Goal: Information Seeking & Learning: Learn about a topic

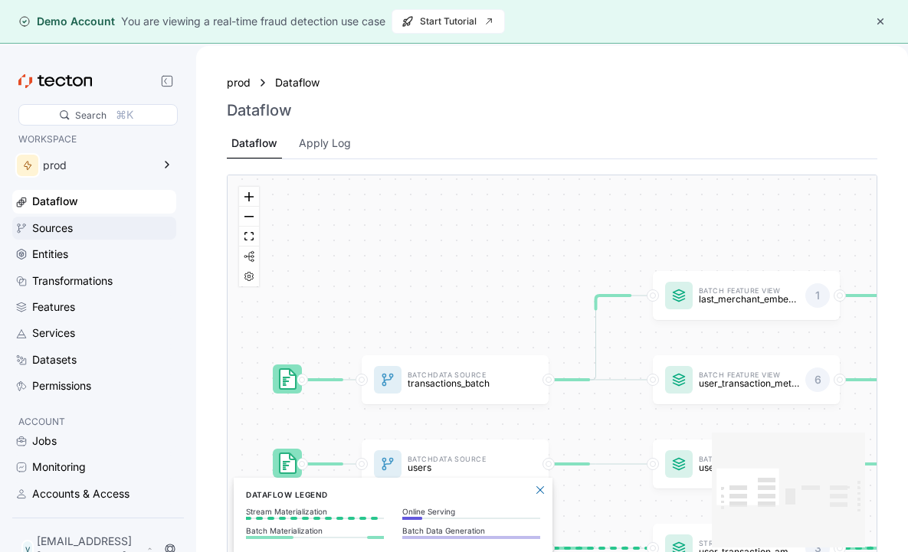
click at [129, 228] on div "Sources" at bounding box center [102, 228] width 141 height 17
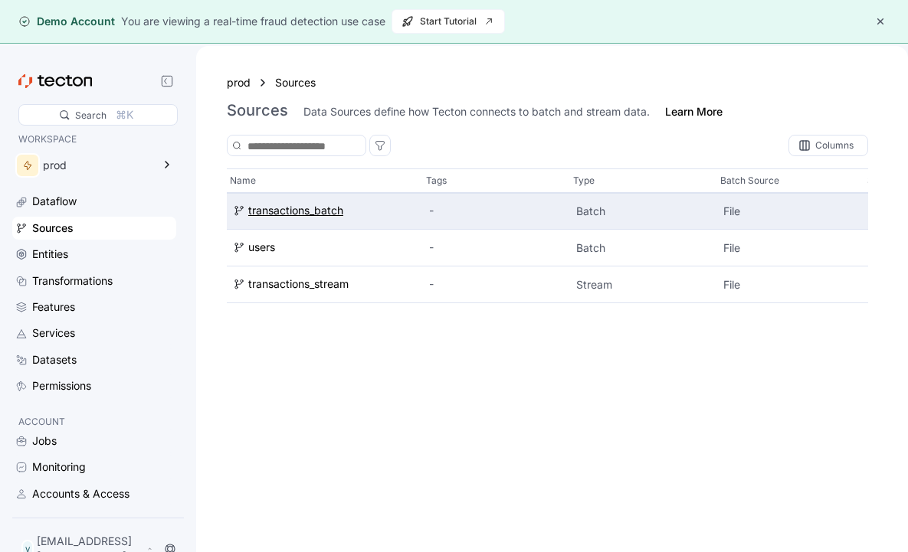
click at [315, 211] on div "transactions_batch" at bounding box center [295, 211] width 95 height 17
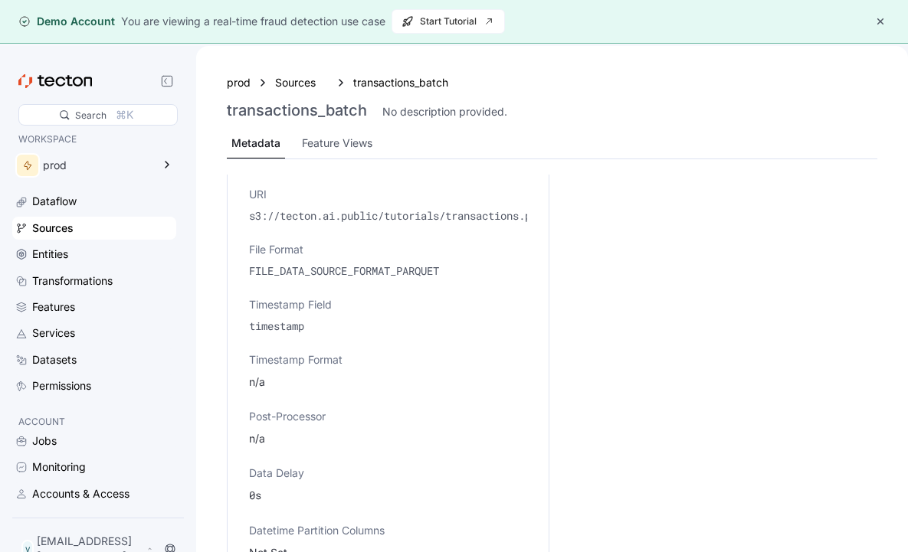
scroll to position [539, 0]
click at [123, 232] on div "Sources" at bounding box center [102, 228] width 141 height 17
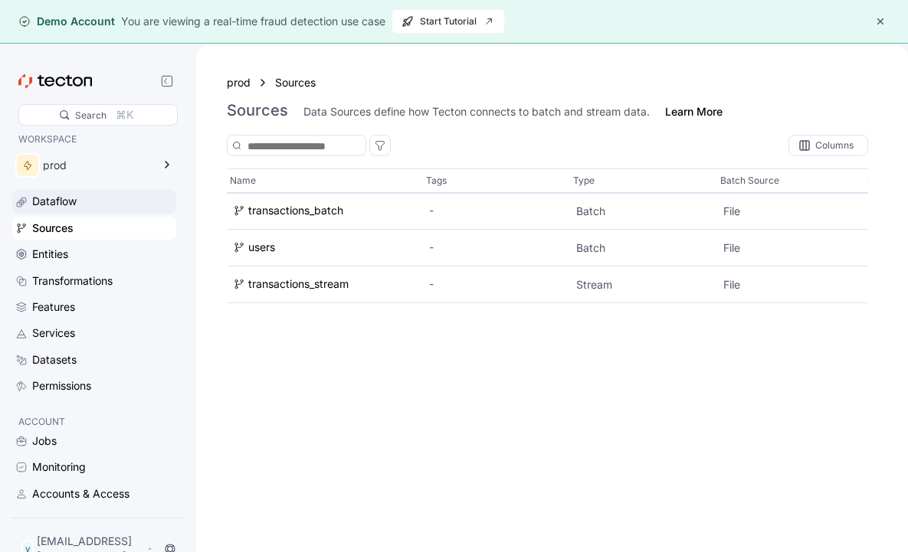
click at [146, 197] on div "Dataflow" at bounding box center [102, 201] width 141 height 17
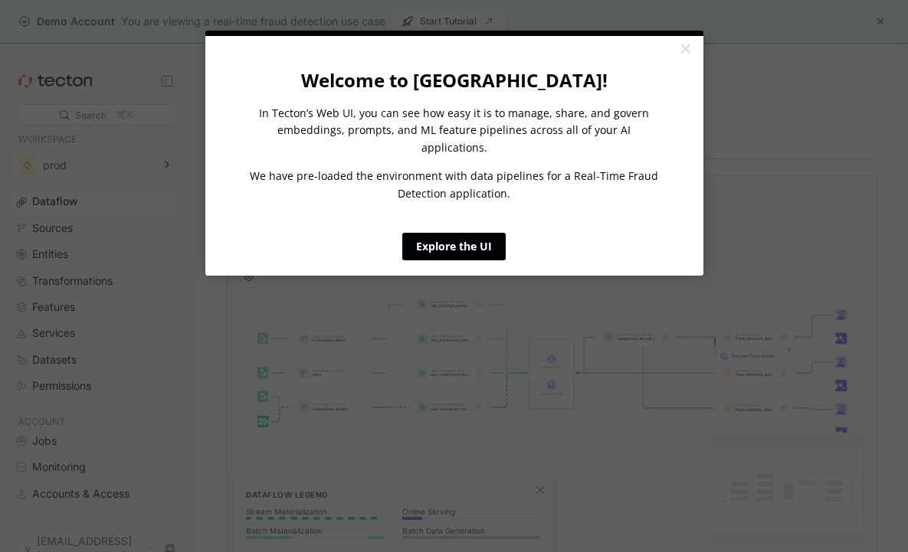
click at [454, 233] on link "Explore the UI" at bounding box center [453, 247] width 103 height 28
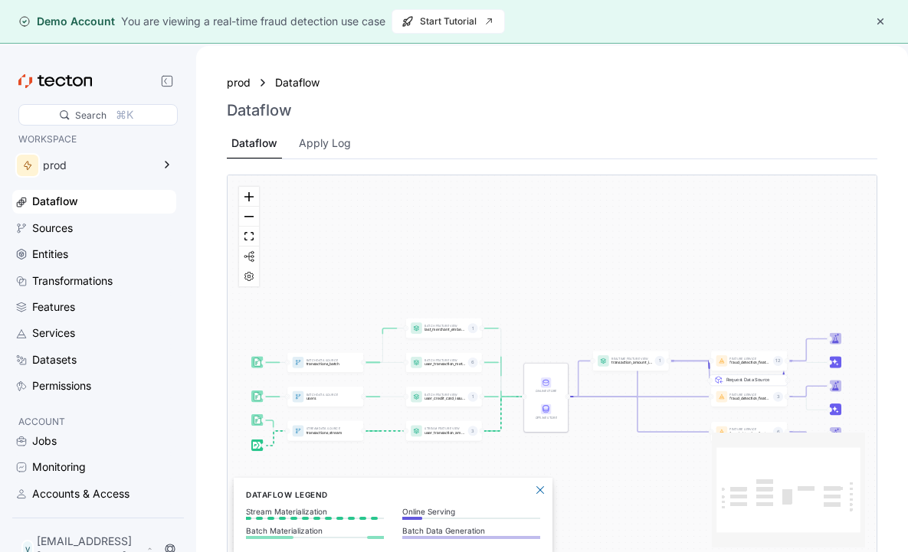
drag, startPoint x: 471, startPoint y: 349, endPoint x: 488, endPoint y: 310, distance: 42.6
click at [487, 319] on div "Batch Data Source transactions_batch Stream Data Source transactions_stream Bat…" at bounding box center [552, 367] width 649 height 384
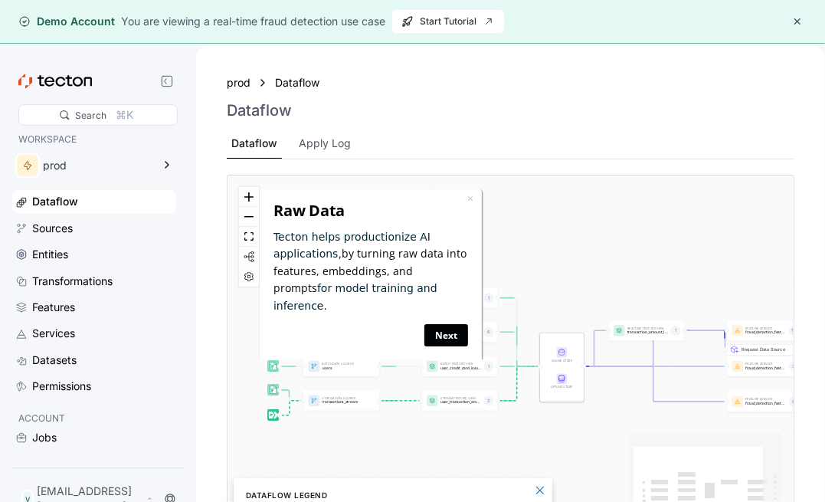
click at [445, 323] on link "Next" at bounding box center [446, 334] width 44 height 22
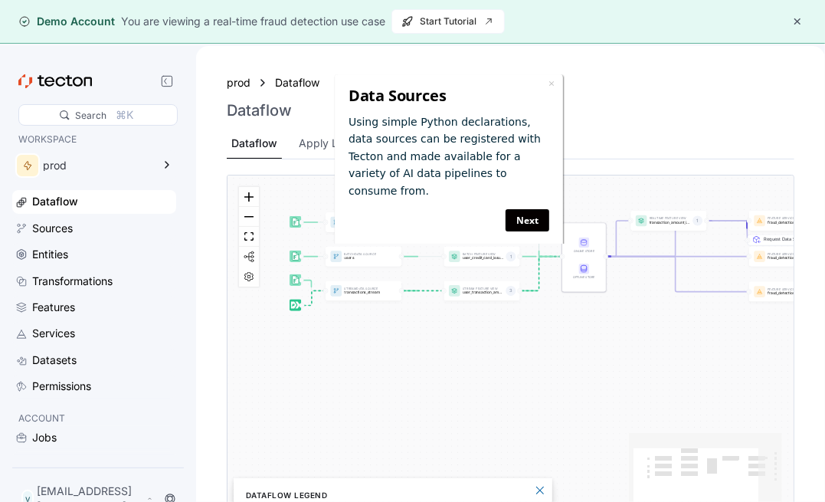
drag, startPoint x: 472, startPoint y: 267, endPoint x: 490, endPoint y: 323, distance: 58.6
click at [490, 323] on div "Batch Data Source transactions_batch Stream Data Source transactions_stream Bat…" at bounding box center [511, 367] width 566 height 384
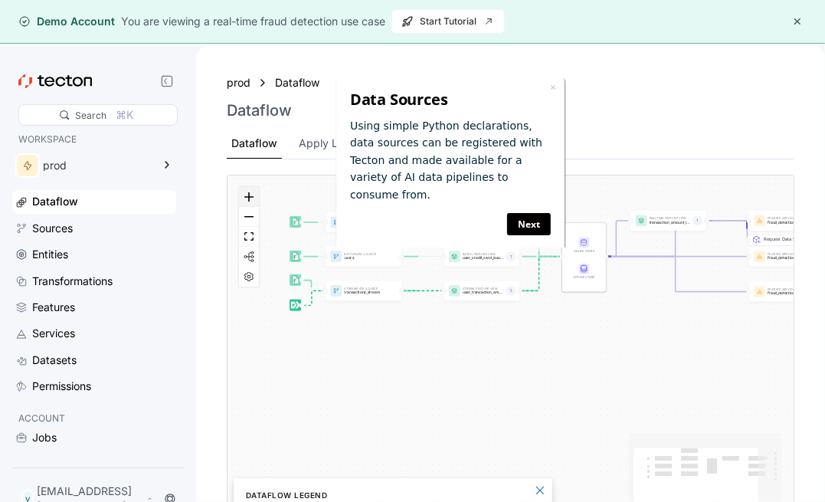
click at [251, 197] on icon "zoom in" at bounding box center [248, 196] width 9 height 9
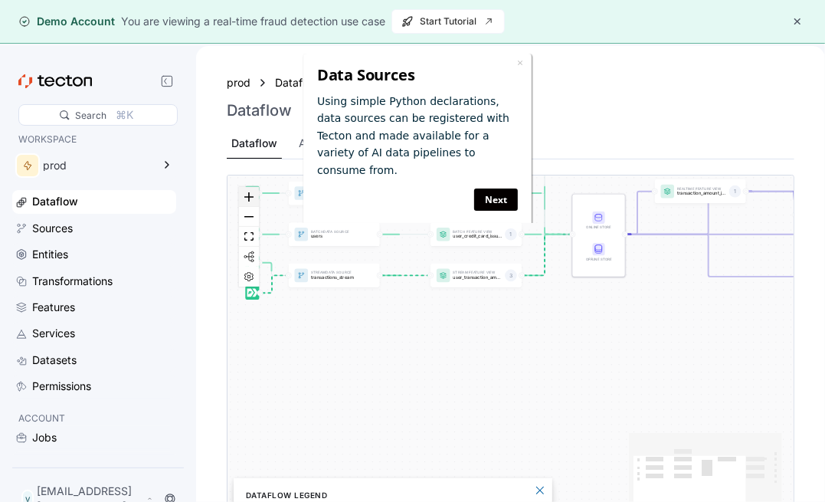
click at [251, 197] on icon "zoom in" at bounding box center [248, 196] width 9 height 9
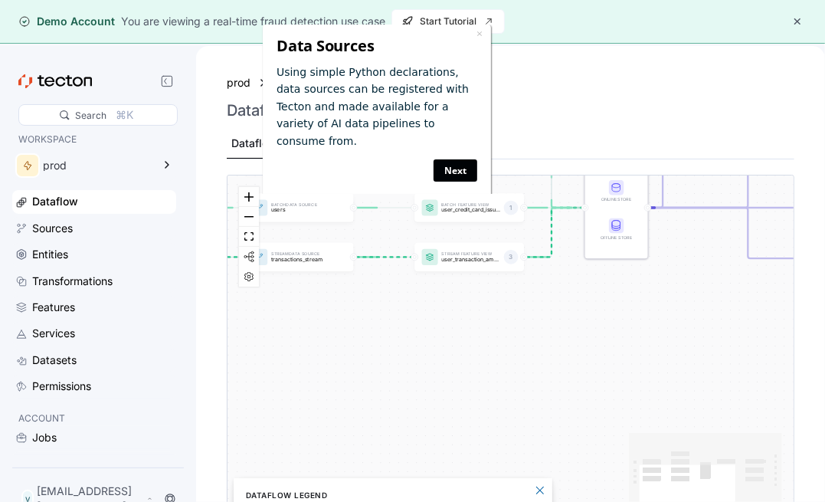
click at [467, 159] on link "Next" at bounding box center [456, 170] width 44 height 22
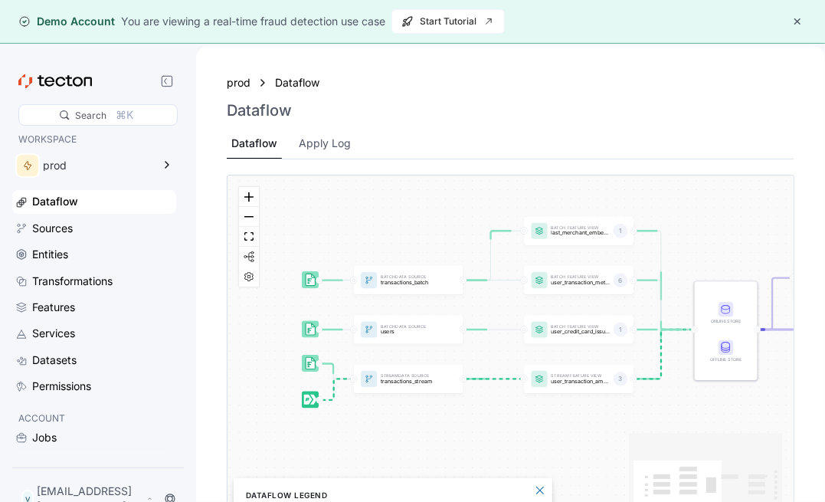
drag, startPoint x: 480, startPoint y: 295, endPoint x: 588, endPoint y: 418, distance: 162.9
click at [591, 418] on div "Batch Data Source transactions_batch Stream Data Source transactions_stream Bat…" at bounding box center [511, 367] width 566 height 384
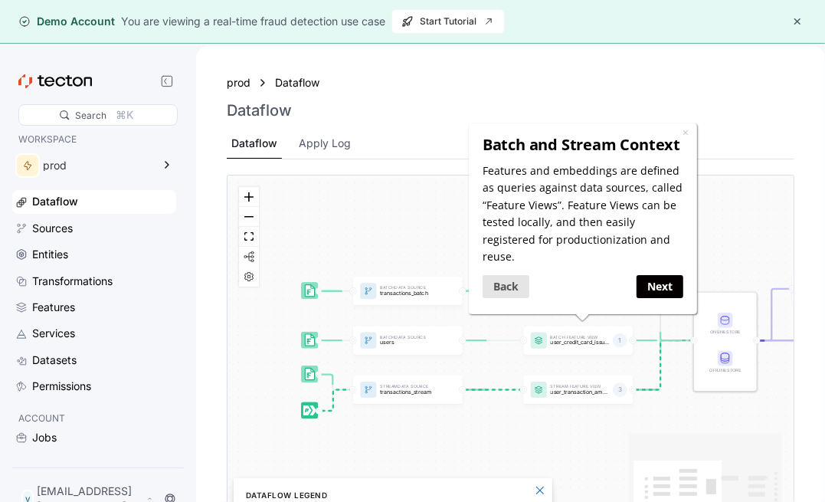
drag, startPoint x: 609, startPoint y: 321, endPoint x: 640, endPoint y: 374, distance: 61.5
click at [640, 326] on html "× Batch and Stream Context Features and embeddings are defined as queries again…" at bounding box center [583, 225] width 233 height 204
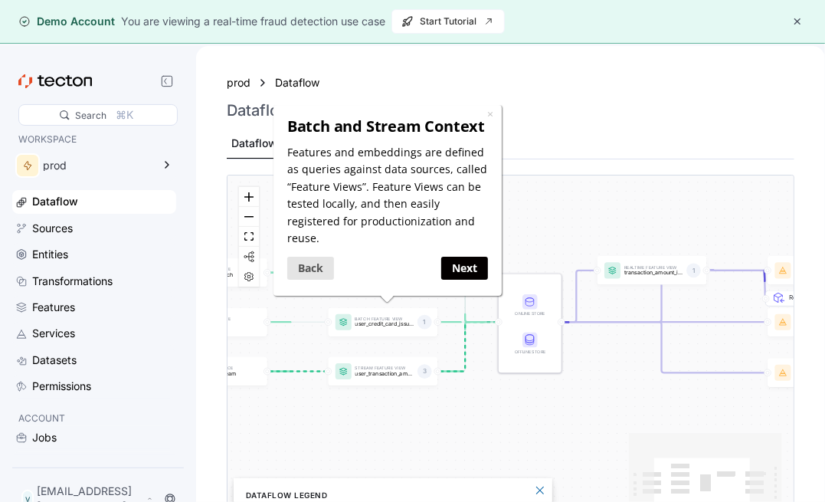
drag, startPoint x: 673, startPoint y: 341, endPoint x: 478, endPoint y: 323, distance: 196.2
click at [478, 323] on div "Batch Data Source transactions_batch Stream Data Source transactions_stream Bat…" at bounding box center [511, 367] width 566 height 384
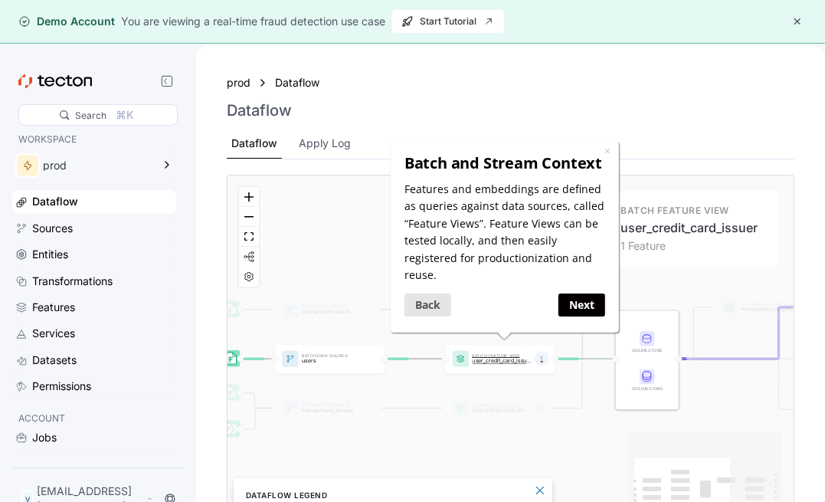
drag, startPoint x: 440, startPoint y: 326, endPoint x: 560, endPoint y: 363, distance: 125.8
click at [559, 363] on icon at bounding box center [555, 362] width 7 height 7
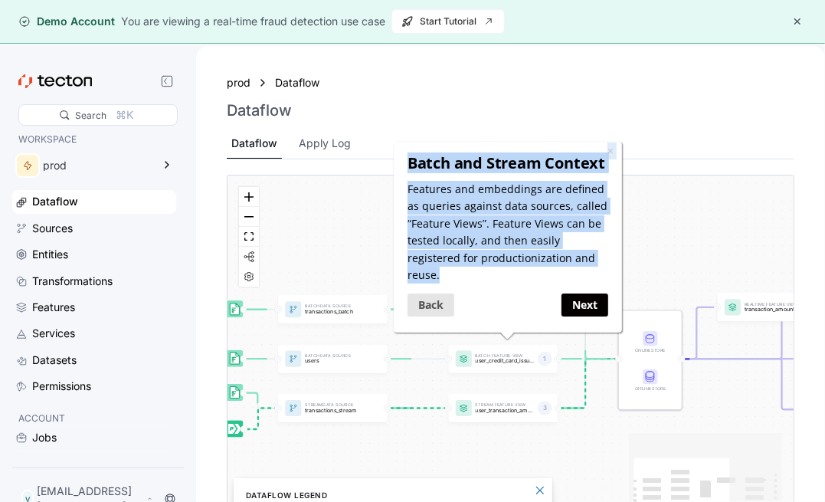
drag, startPoint x: 425, startPoint y: 342, endPoint x: 949, endPoint y: 550, distance: 564.0
click at [558, 345] on html "× Batch and Stream Context Features and embeddings are defined as queries again…" at bounding box center [507, 243] width 233 height 204
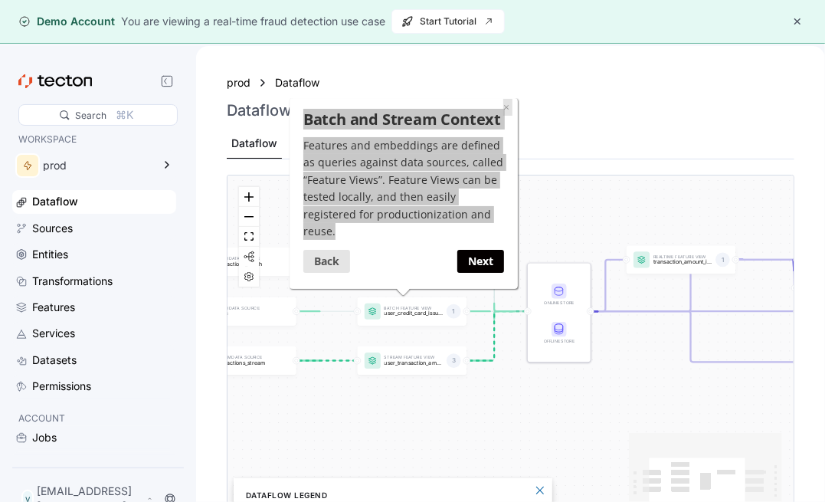
drag, startPoint x: 555, startPoint y: 374, endPoint x: 477, endPoint y: 319, distance: 95.7
click at [477, 319] on div "Batch Data Source transactions_batch Stream Data Source transactions_stream Bat…" at bounding box center [511, 367] width 566 height 384
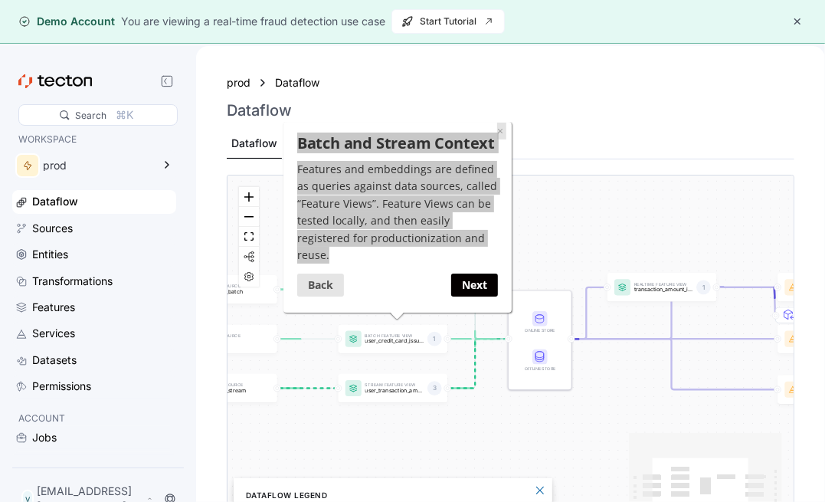
drag, startPoint x: 622, startPoint y: 322, endPoint x: 590, endPoint y: 356, distance: 47.2
click at [590, 356] on div "Batch Data Source transactions_batch Stream Data Source transactions_stream Bat…" at bounding box center [511, 367] width 566 height 384
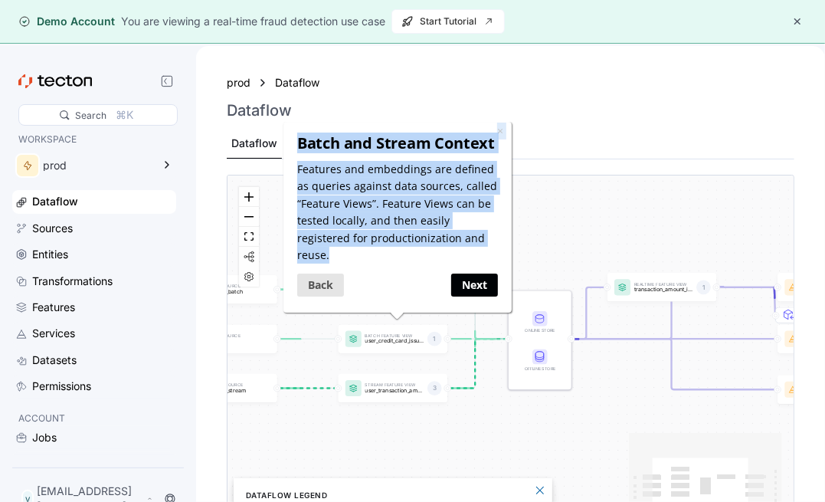
click at [479, 273] on link "Next" at bounding box center [474, 284] width 47 height 22
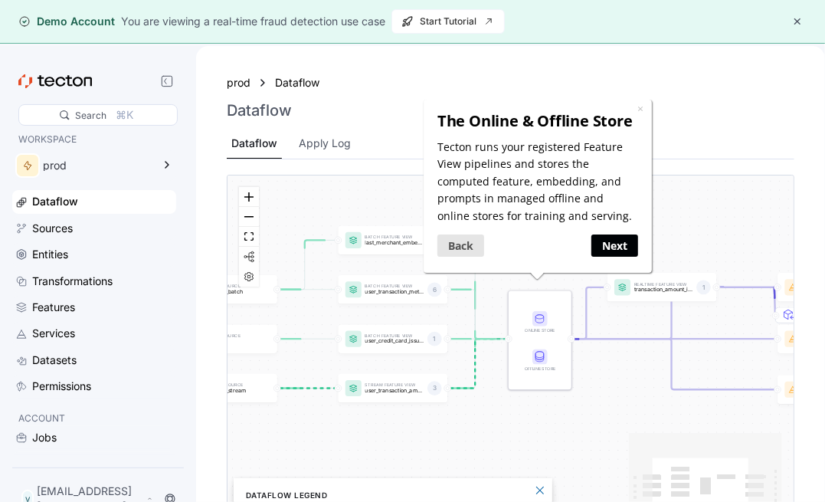
click at [611, 239] on link "Next" at bounding box center [614, 245] width 47 height 22
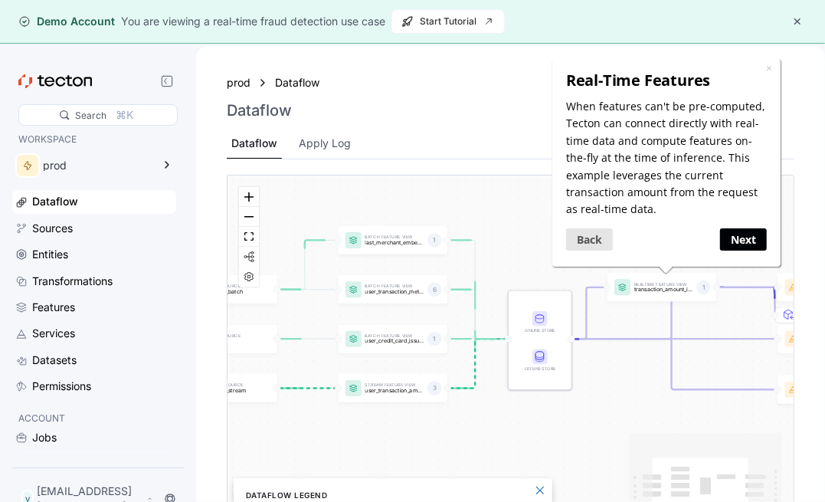
click at [739, 247] on link "Next" at bounding box center [742, 239] width 47 height 22
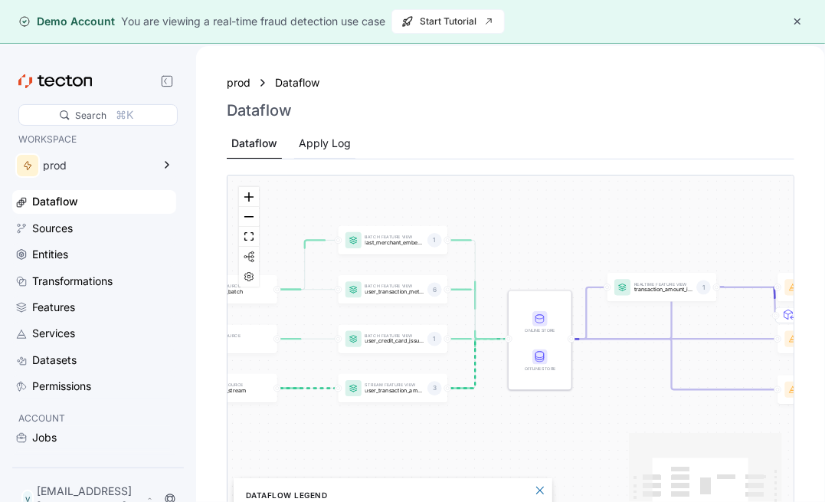
click at [308, 152] on div "Apply Log" at bounding box center [324, 144] width 61 height 30
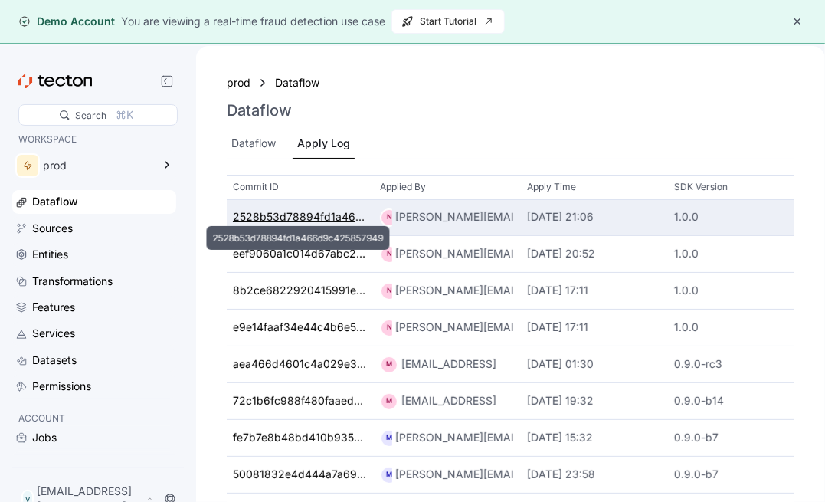
click at [274, 215] on div "2528b53d78894fd1a466d9c425857949" at bounding box center [300, 217] width 135 height 17
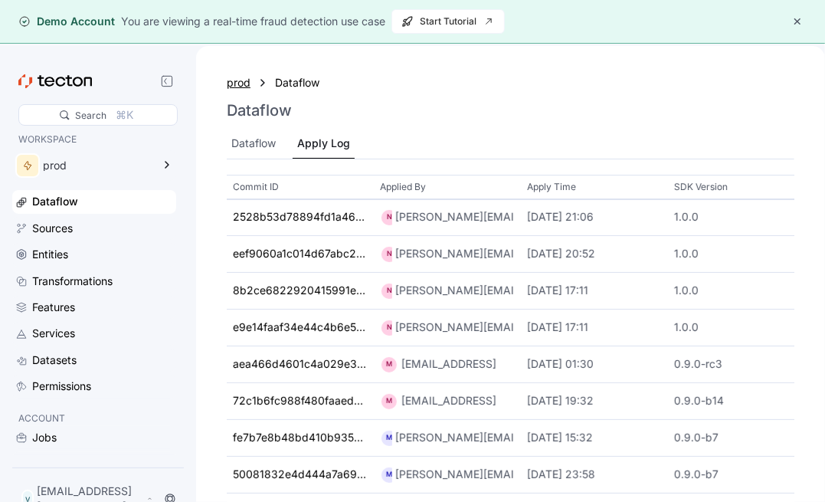
click at [234, 86] on div "prod" at bounding box center [239, 82] width 24 height 17
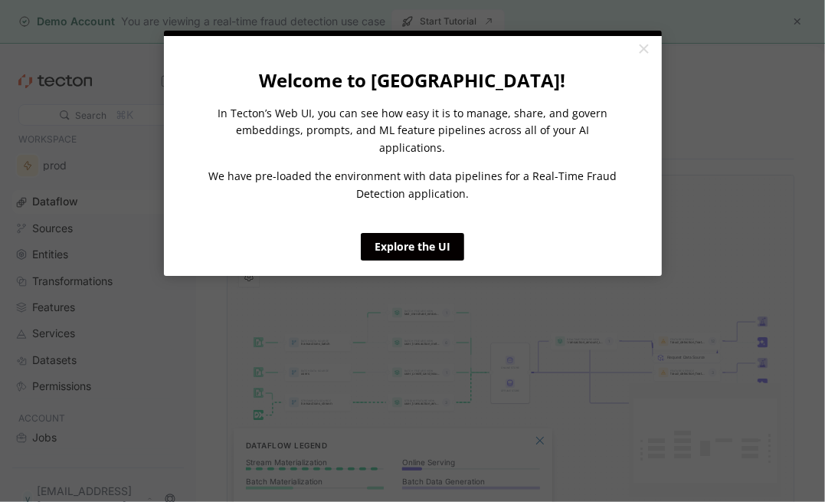
click at [92, 234] on appcues "× Welcome to [GEOGRAPHIC_DATA]! In Tecton’s Web UI, you can see how easy it is …" at bounding box center [412, 251] width 825 height 502
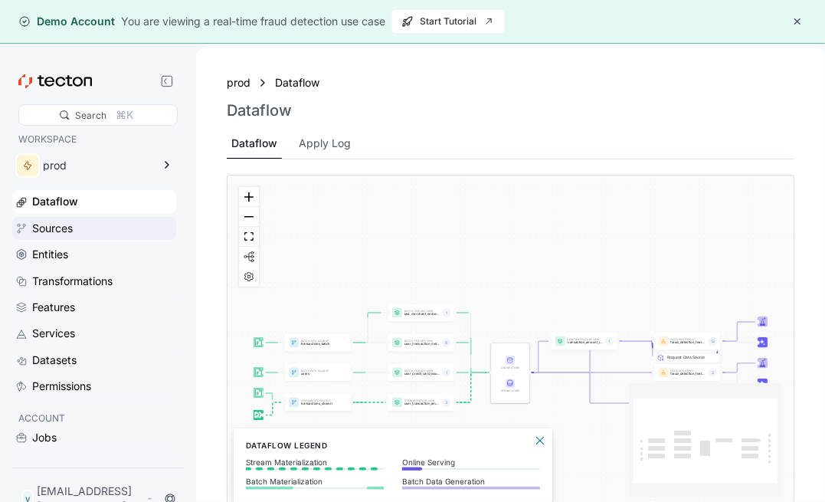
click at [97, 224] on div "Sources" at bounding box center [102, 228] width 141 height 17
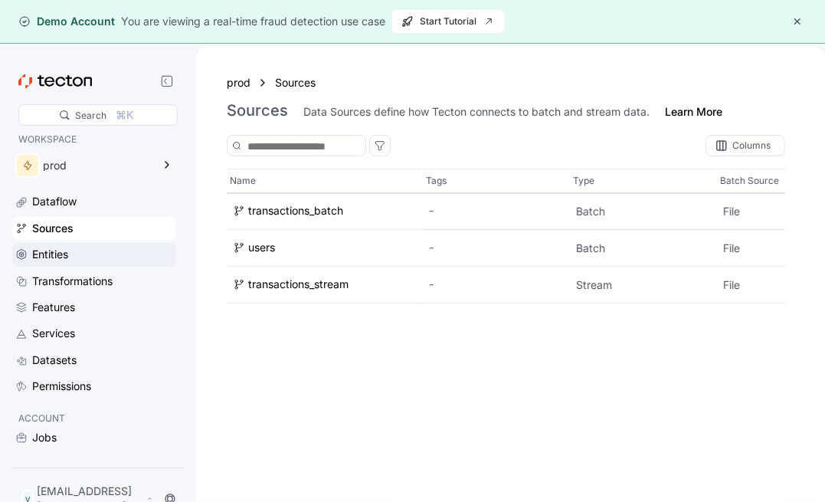
click at [136, 247] on div "Entities" at bounding box center [102, 254] width 141 height 17
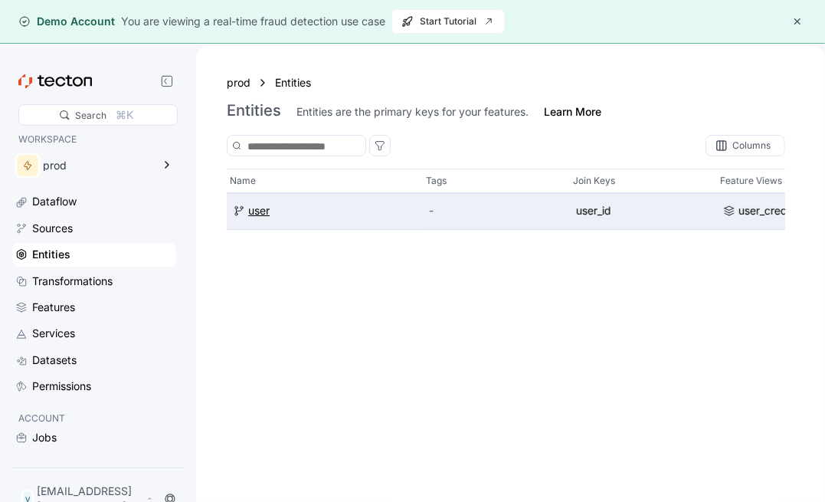
click at [264, 215] on div "user" at bounding box center [258, 211] width 21 height 17
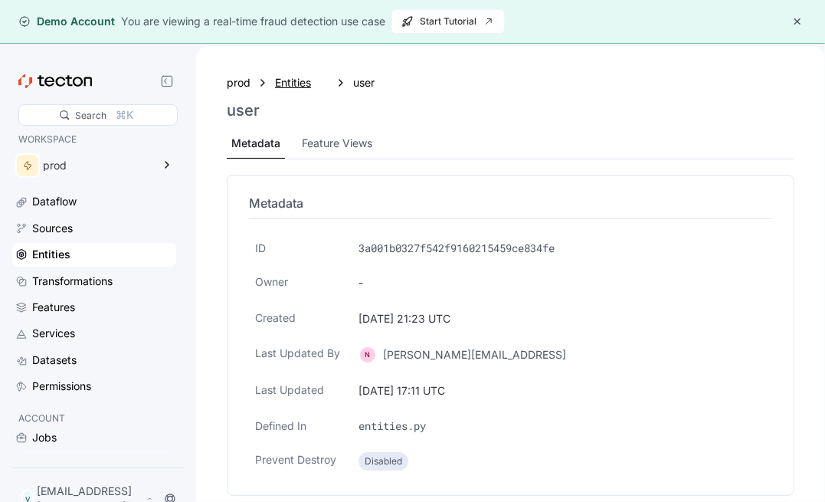
click at [291, 88] on div "Entities" at bounding box center [302, 82] width 54 height 17
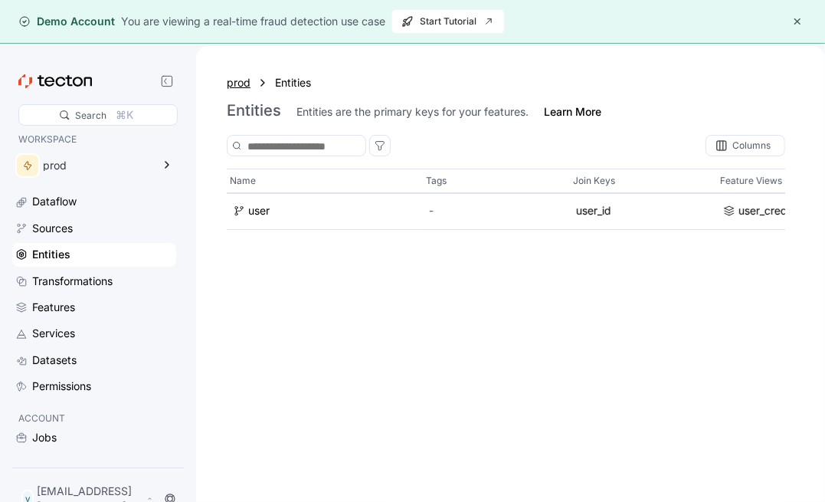
click at [248, 88] on div "prod" at bounding box center [239, 82] width 24 height 17
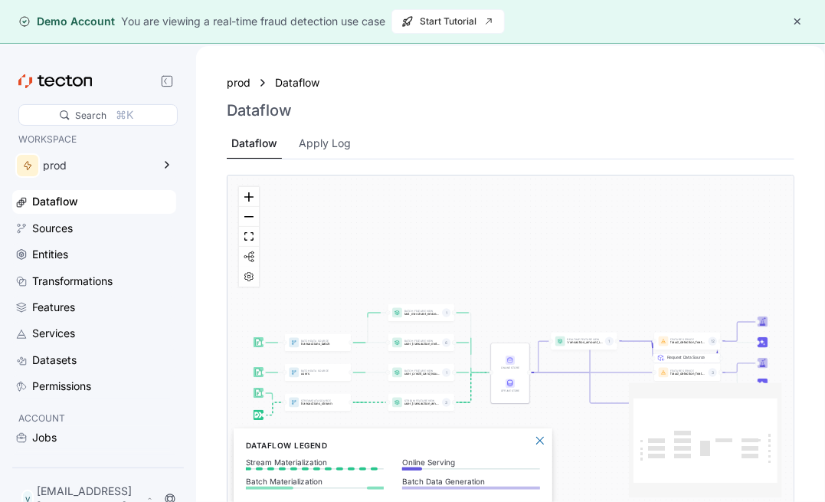
click at [71, 254] on appcues "× Welcome to [GEOGRAPHIC_DATA]! In Tecton’s Web UI, you can see how easy it is …" at bounding box center [412, 251] width 825 height 502
click at [75, 281] on div "Transformations" at bounding box center [72, 281] width 80 height 17
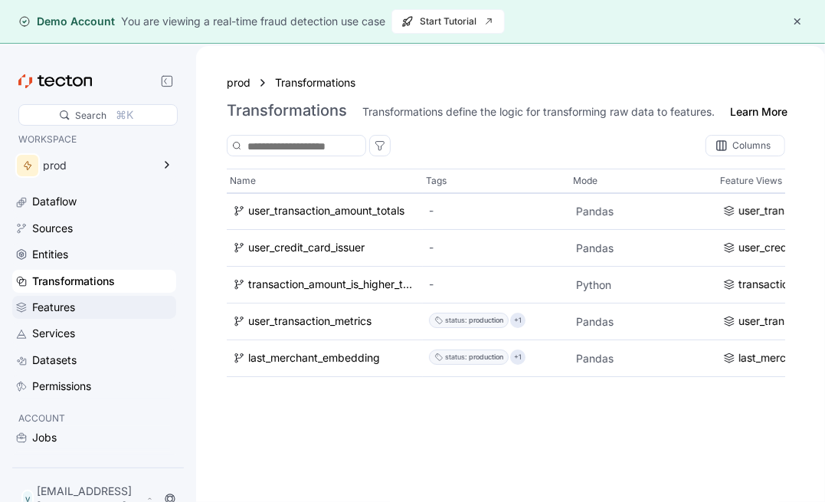
click at [100, 313] on div "Features" at bounding box center [102, 307] width 141 height 17
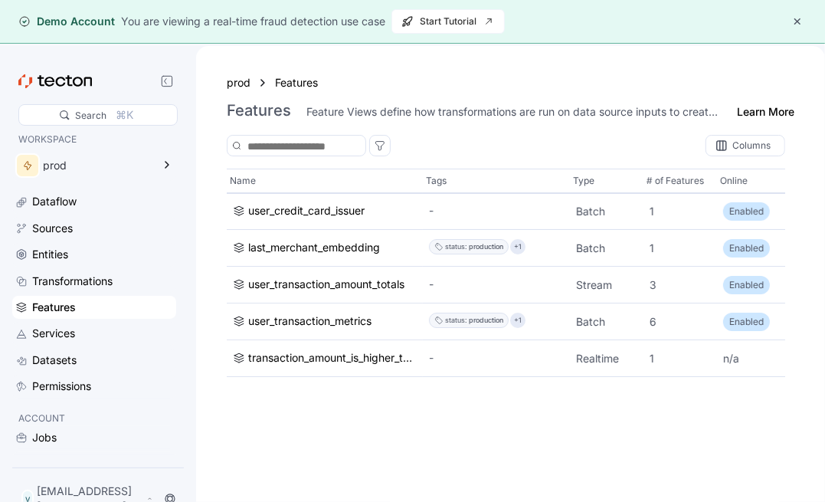
click at [76, 316] on div "Features" at bounding box center [94, 307] width 164 height 23
click at [75, 329] on div "Services" at bounding box center [53, 333] width 43 height 17
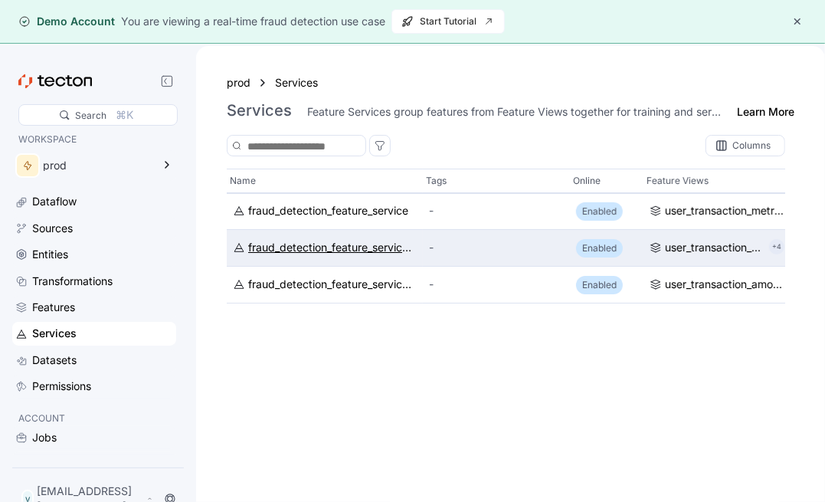
click at [361, 252] on div "fraud_detection_feature_service:v2" at bounding box center [332, 248] width 169 height 17
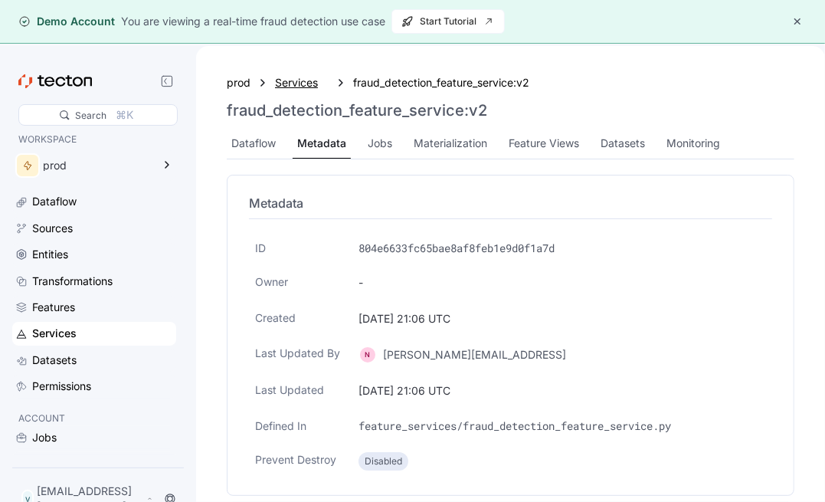
click at [286, 89] on div "Services" at bounding box center [302, 82] width 54 height 17
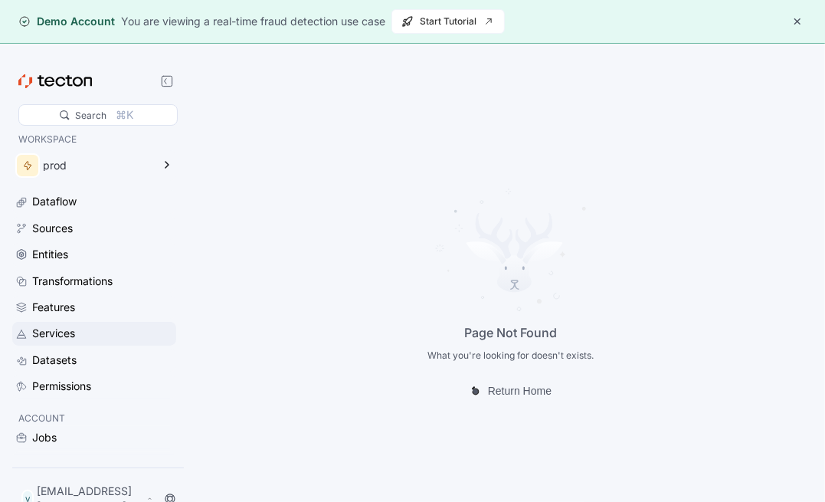
click at [80, 340] on div "Services" at bounding box center [102, 333] width 141 height 17
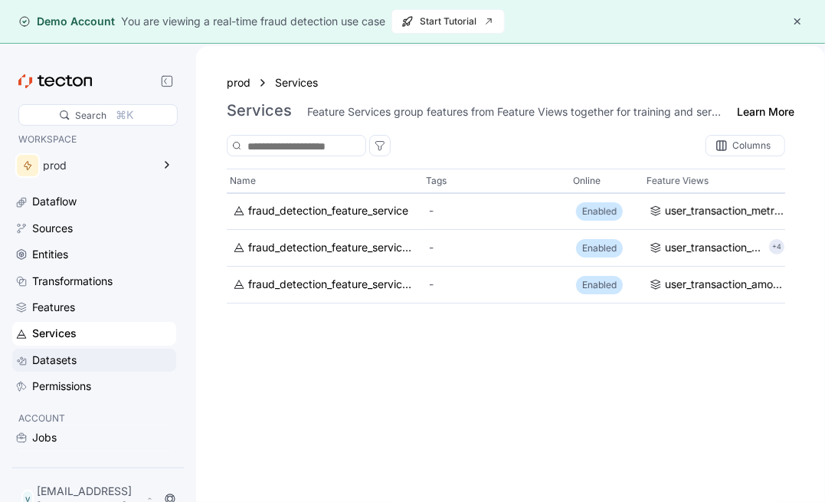
click at [80, 362] on div "Datasets" at bounding box center [102, 360] width 141 height 17
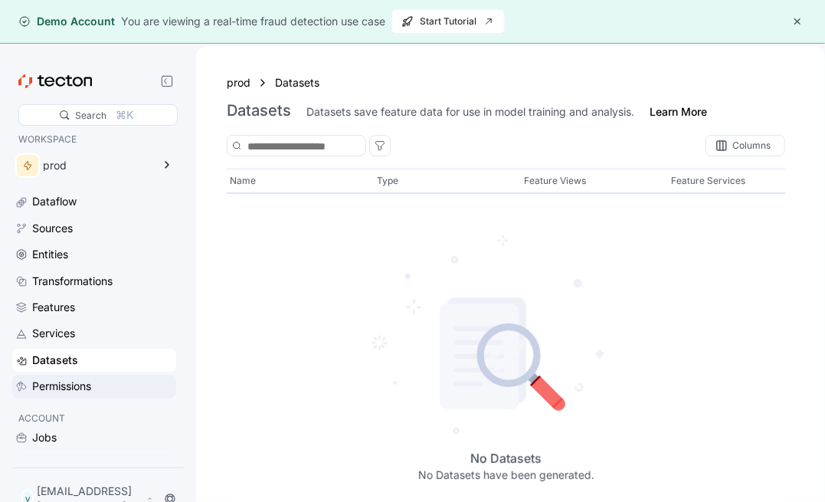
click at [73, 385] on div "Permissions" at bounding box center [61, 386] width 59 height 17
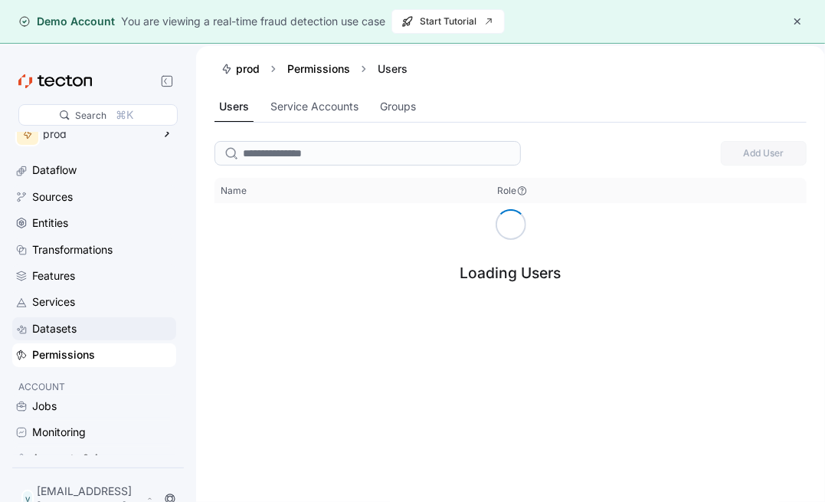
scroll to position [33, 0]
click at [70, 405] on div "Jobs" at bounding box center [102, 404] width 141 height 17
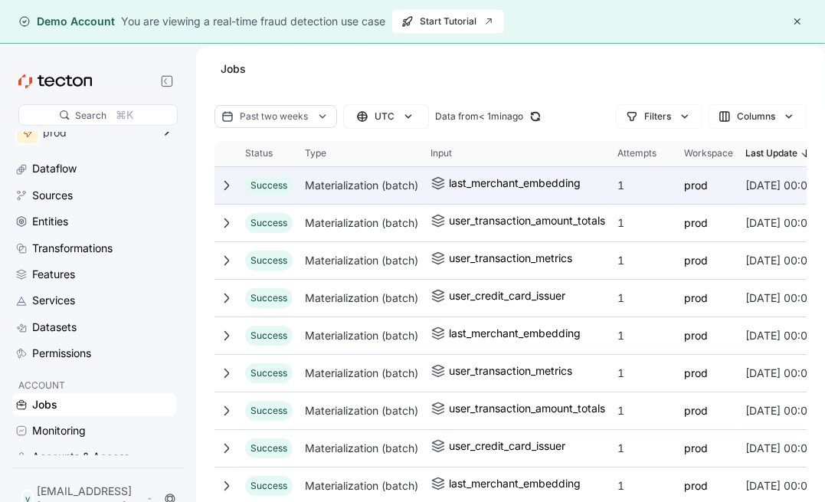
click at [310, 192] on div "Materialization (batch)" at bounding box center [362, 185] width 126 height 31
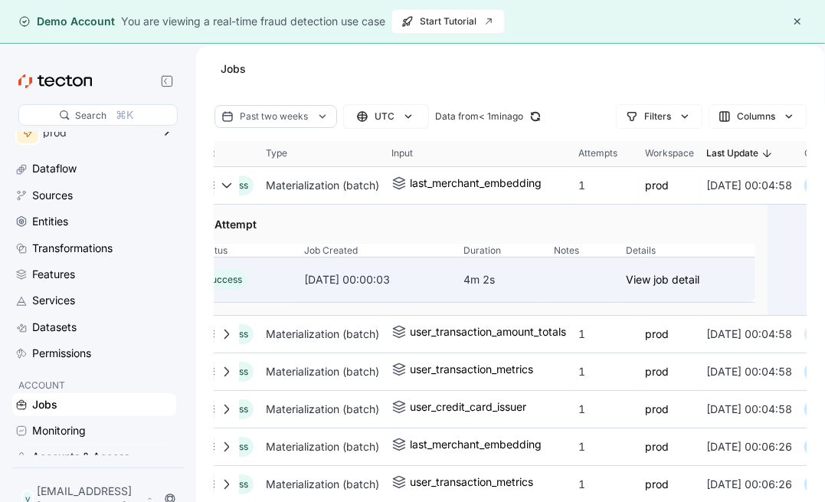
scroll to position [0, 41]
click at [662, 283] on link "View job detail" at bounding box center [661, 279] width 74 height 18
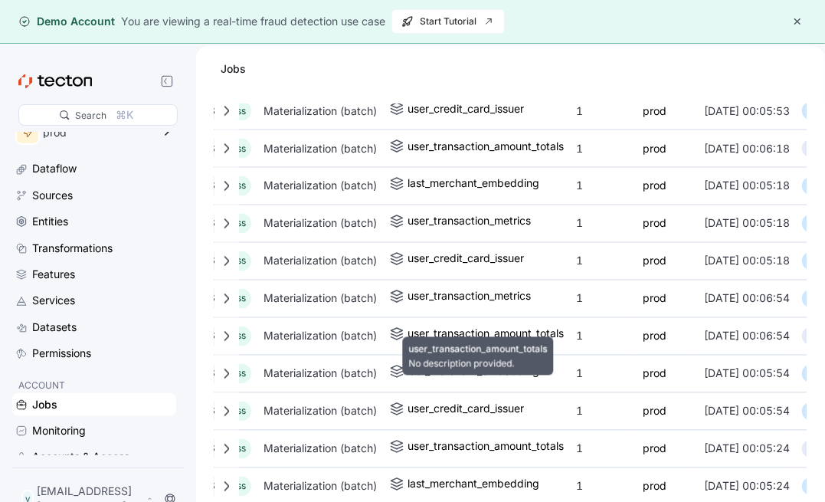
scroll to position [1655, 0]
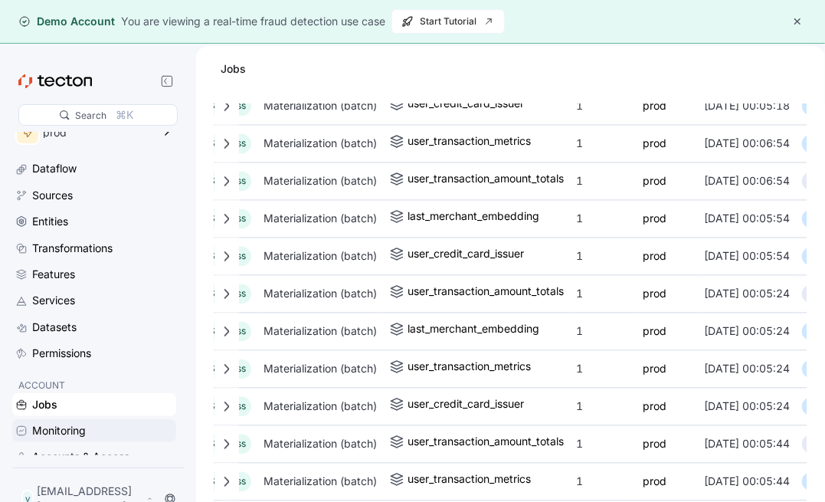
click at [84, 423] on div "Monitoring" at bounding box center [59, 430] width 54 height 17
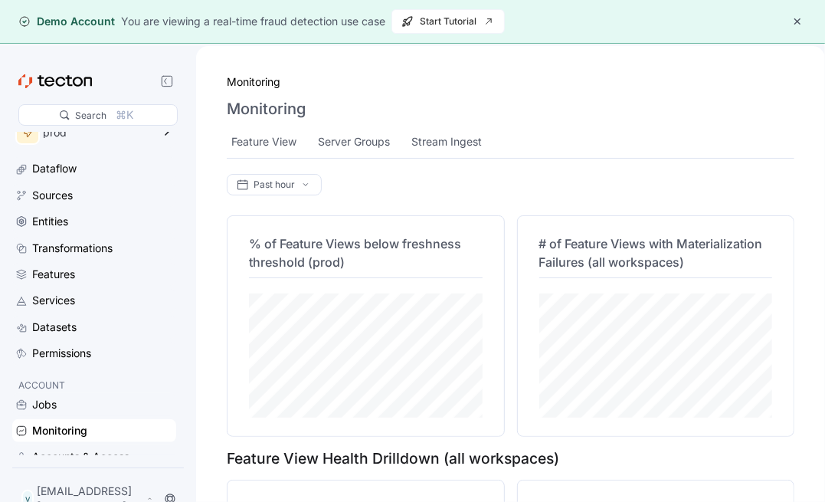
scroll to position [385, 0]
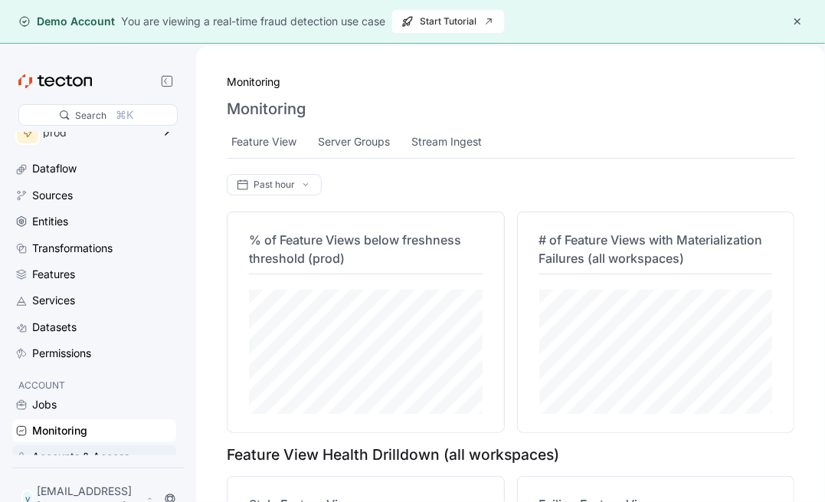
click at [80, 455] on div "Accounts & Access" at bounding box center [80, 456] width 97 height 17
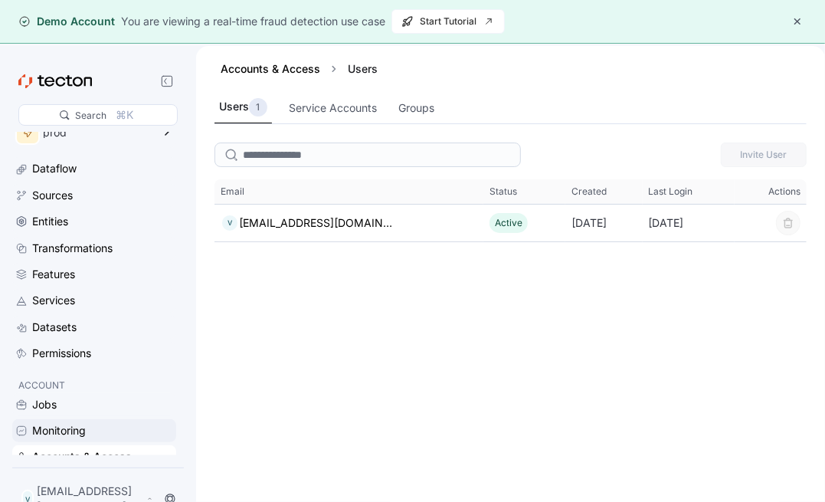
click at [77, 428] on div "Monitoring" at bounding box center [59, 430] width 54 height 17
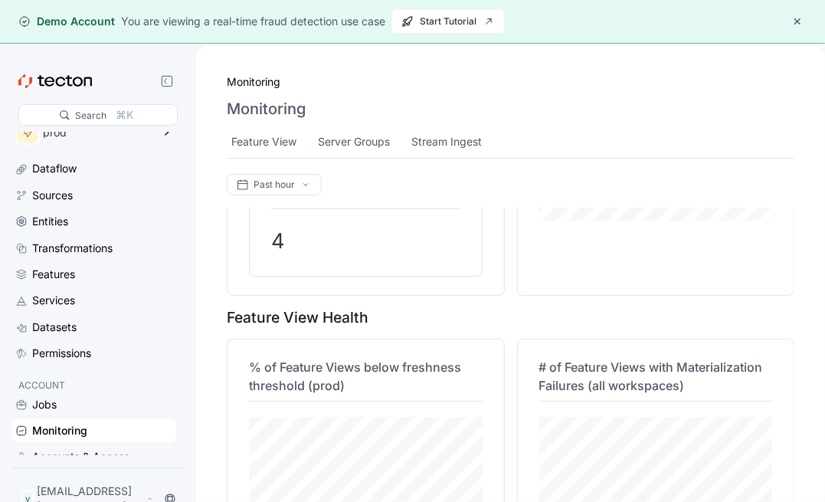
scroll to position [234, 0]
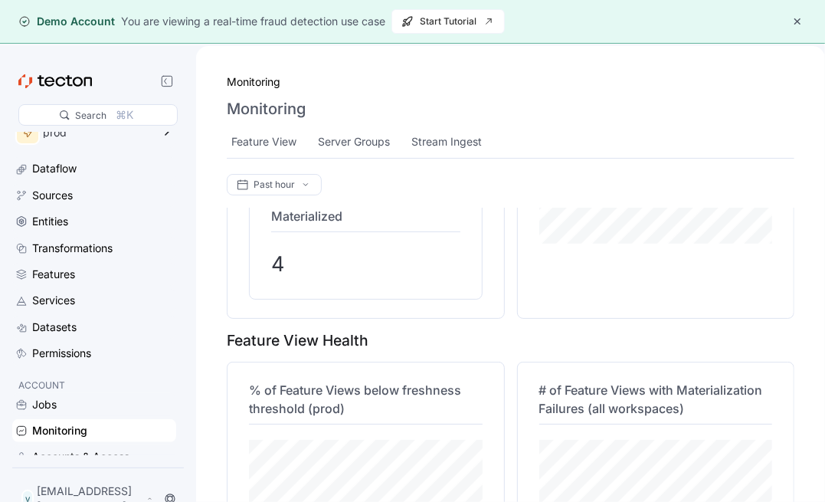
click at [43, 407] on div "Jobs" at bounding box center [44, 404] width 25 height 17
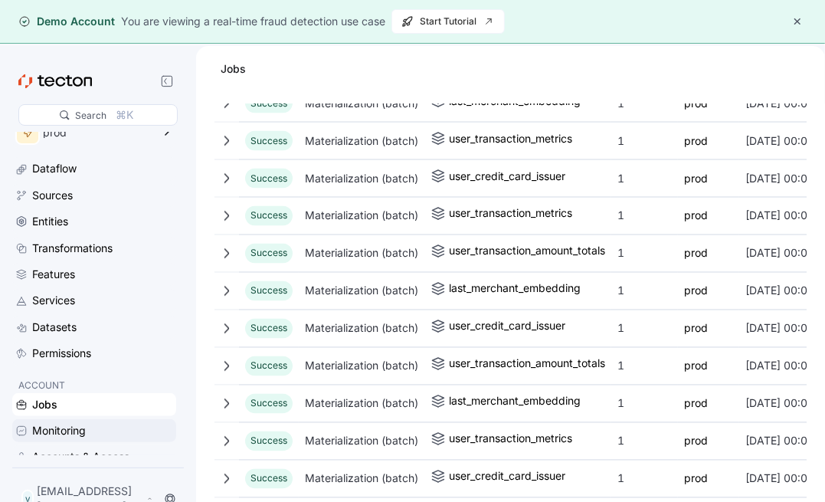
scroll to position [1553, 0]
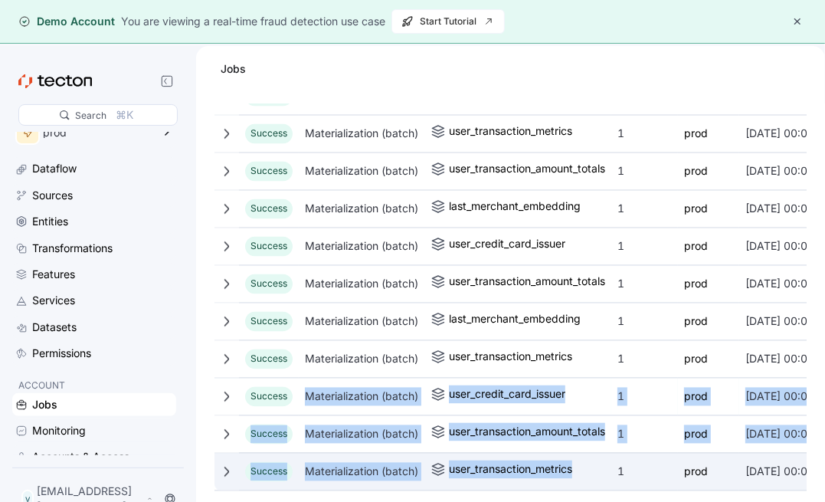
drag, startPoint x: 77, startPoint y: 428, endPoint x: 522, endPoint y: 484, distance: 448.0
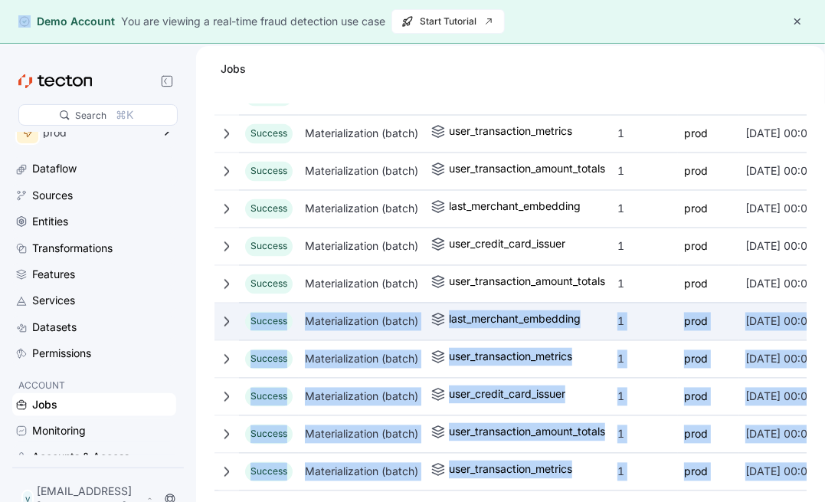
drag, startPoint x: 747, startPoint y: 489, endPoint x: 240, endPoint y: 310, distance: 537.9
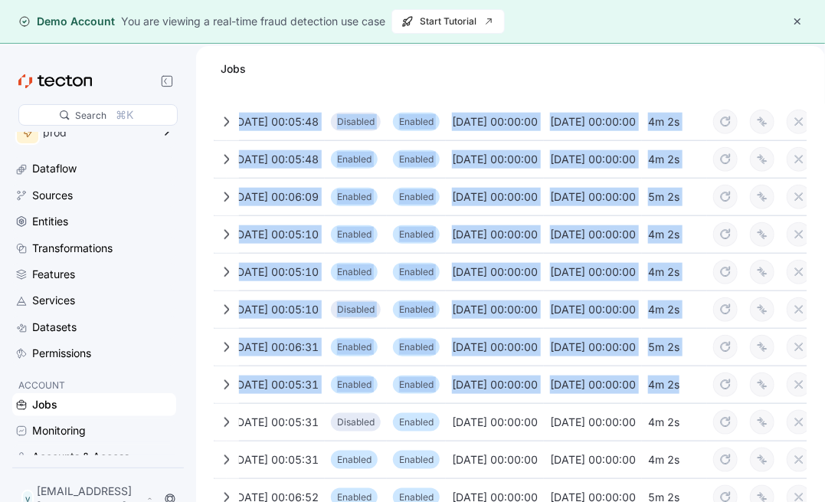
scroll to position [0, 628]
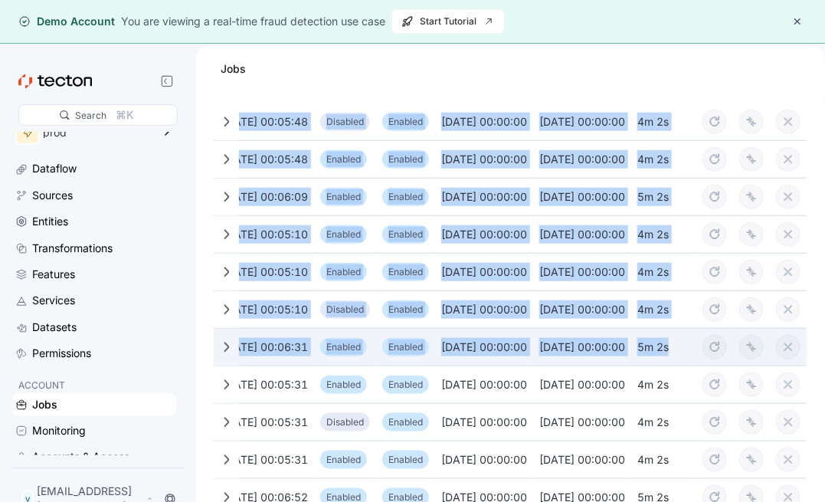
drag, startPoint x: 208, startPoint y: 324, endPoint x: 669, endPoint y: 346, distance: 461.8
click at [699, 347] on div "Past two weeks UTC Data from < 1min ago Filters Columns Sorting This table cont…" at bounding box center [510, 326] width 629 height 444
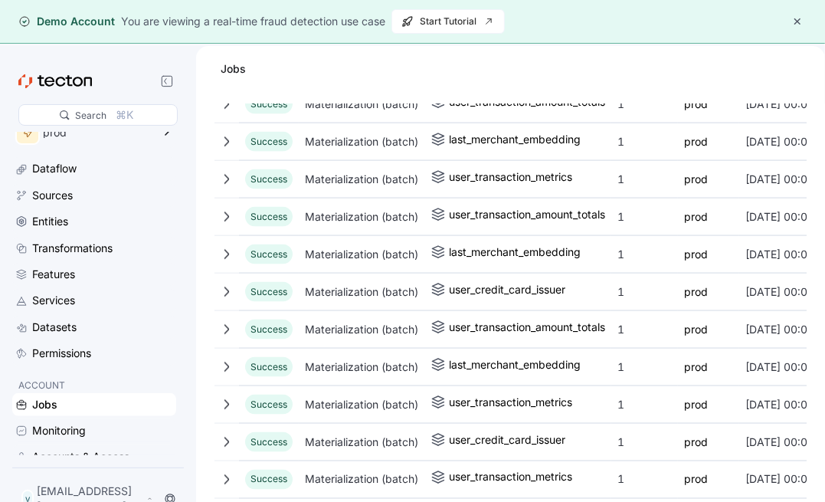
scroll to position [1553, 0]
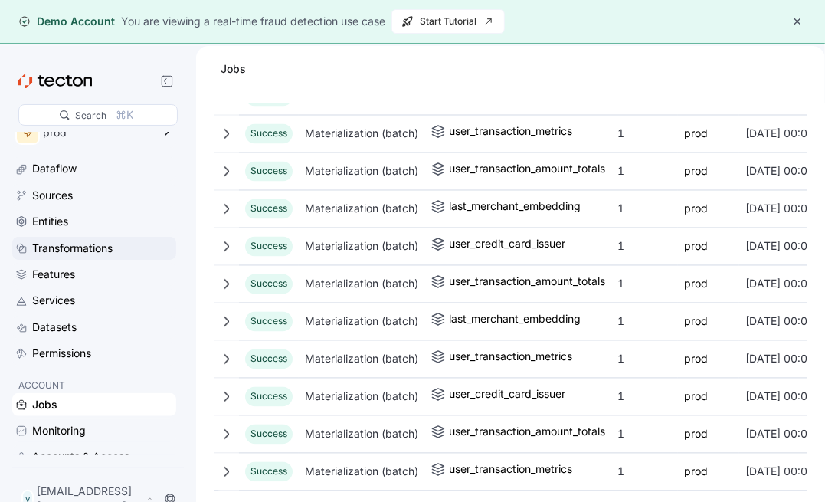
click at [84, 244] on div "Transformations" at bounding box center [72, 248] width 80 height 17
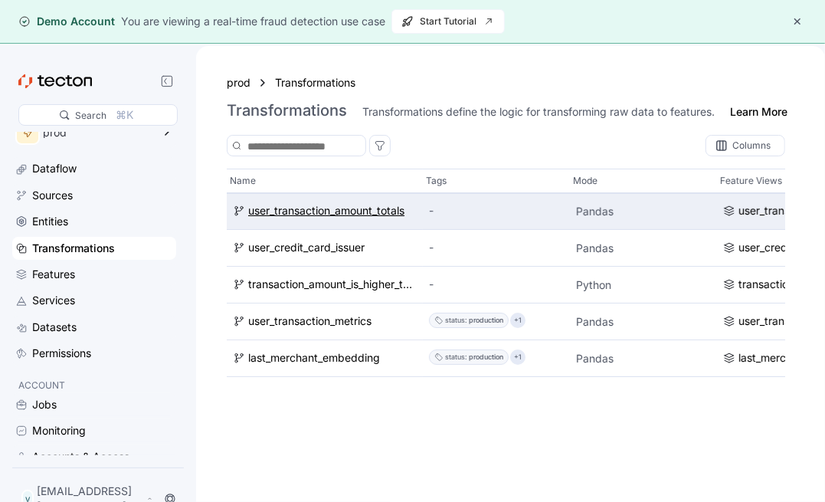
click at [342, 214] on div "user_transaction_amount_totals" at bounding box center [326, 211] width 156 height 17
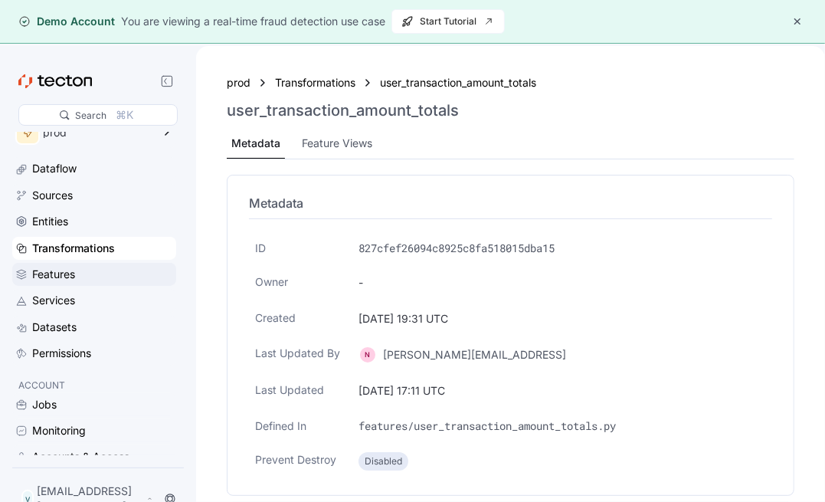
click at [99, 272] on div "Features" at bounding box center [102, 274] width 141 height 17
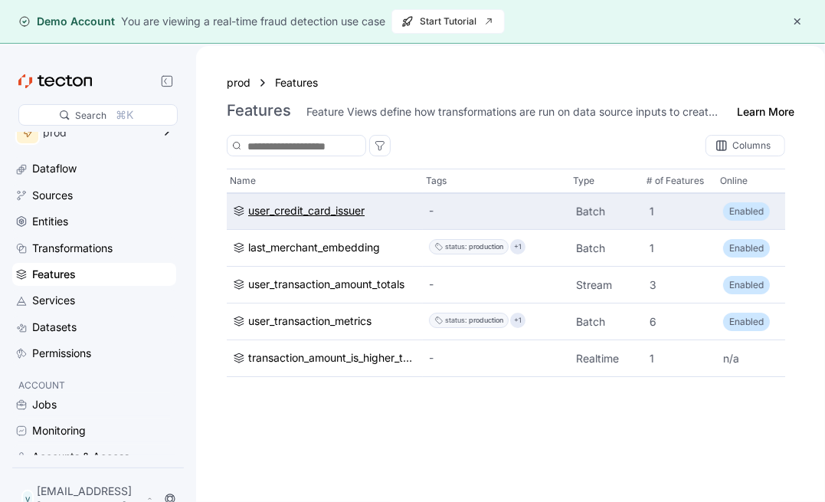
click at [323, 208] on div "user_credit_card_issuer" at bounding box center [306, 211] width 116 height 17
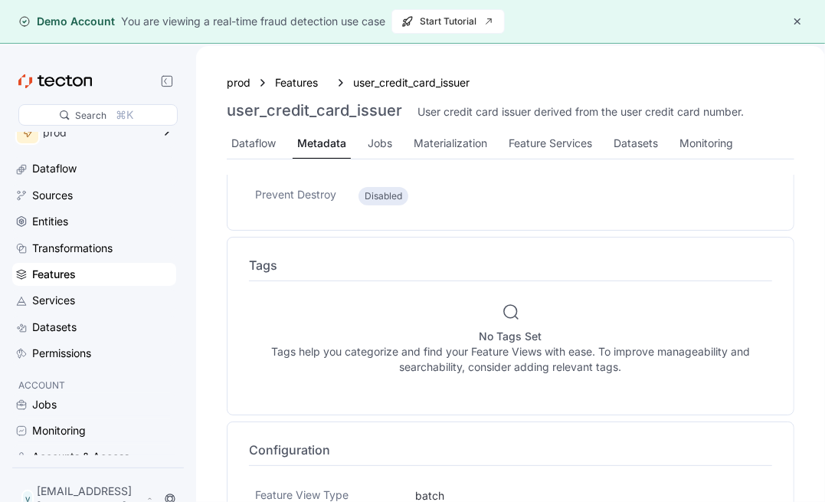
scroll to position [319, 0]
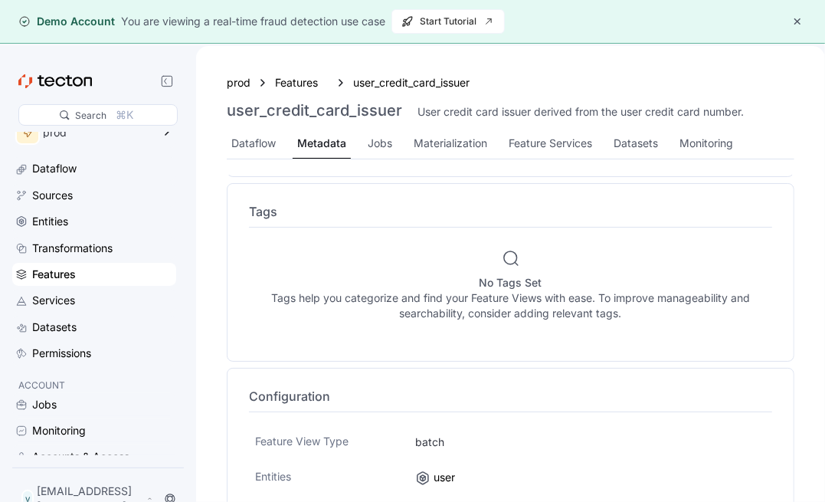
click at [359, 139] on div "Dataflow Metadata Jobs Materialization Feature Services Datasets Monitoring" at bounding box center [511, 144] width 568 height 31
click at [480, 143] on div "Materialization" at bounding box center [451, 143] width 74 height 17
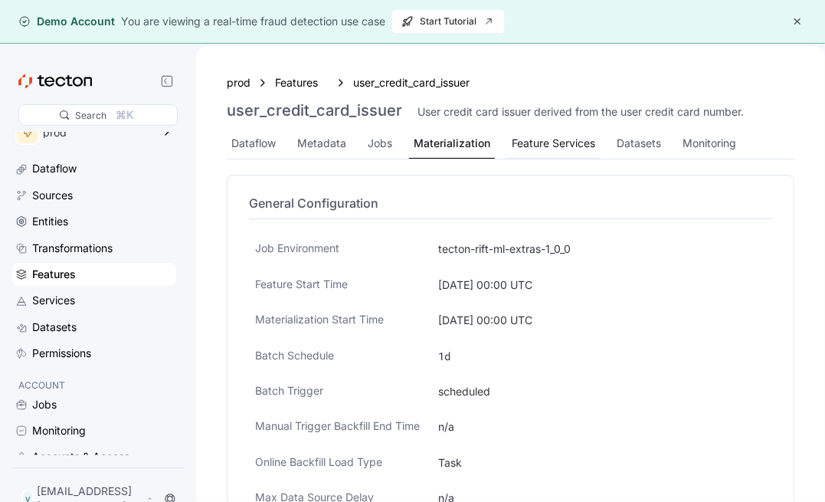
click at [566, 140] on div "Feature Services" at bounding box center [554, 143] width 84 height 17
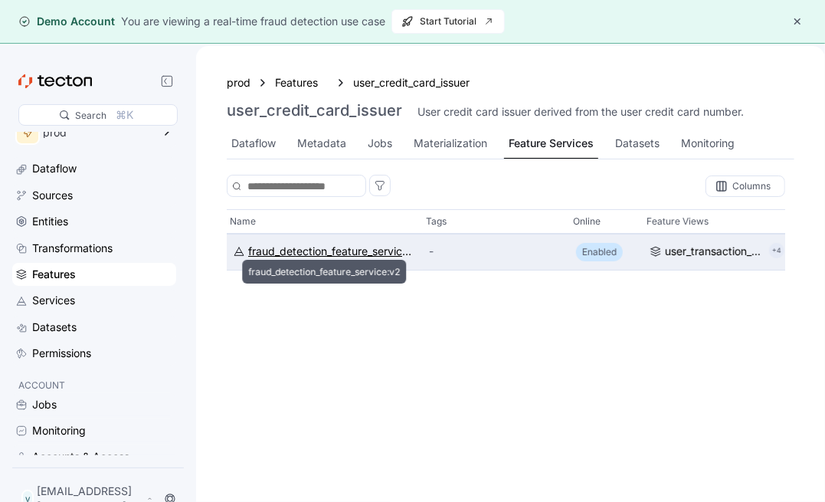
click at [300, 259] on div "fraud_detection_feature_service:v2" at bounding box center [332, 251] width 169 height 17
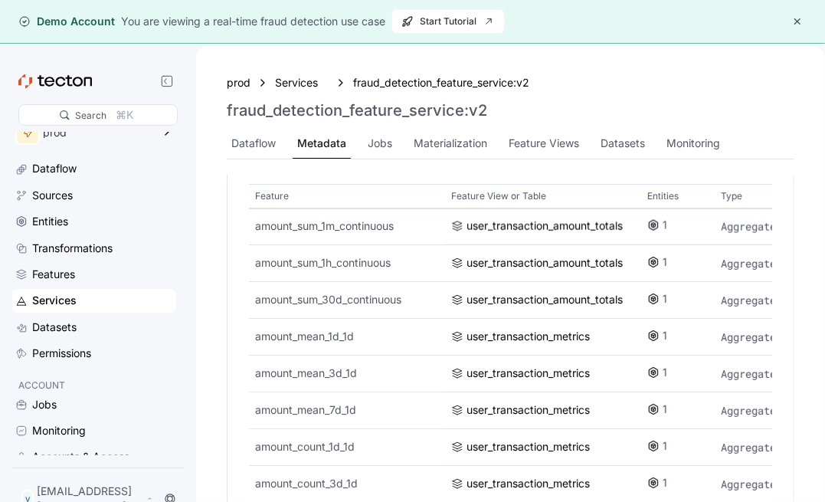
scroll to position [1336, 0]
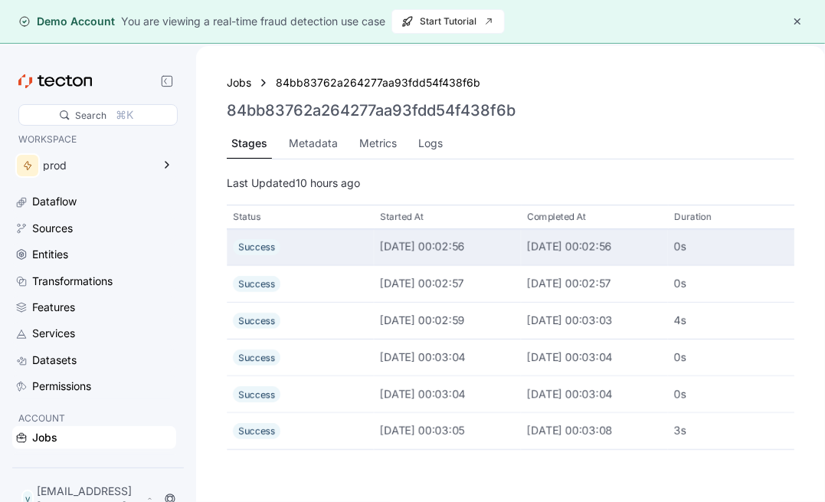
click at [479, 241] on div "2025-09-04 00:02:56" at bounding box center [447, 246] width 135 height 17
